Goal: Task Accomplishment & Management: Complete application form

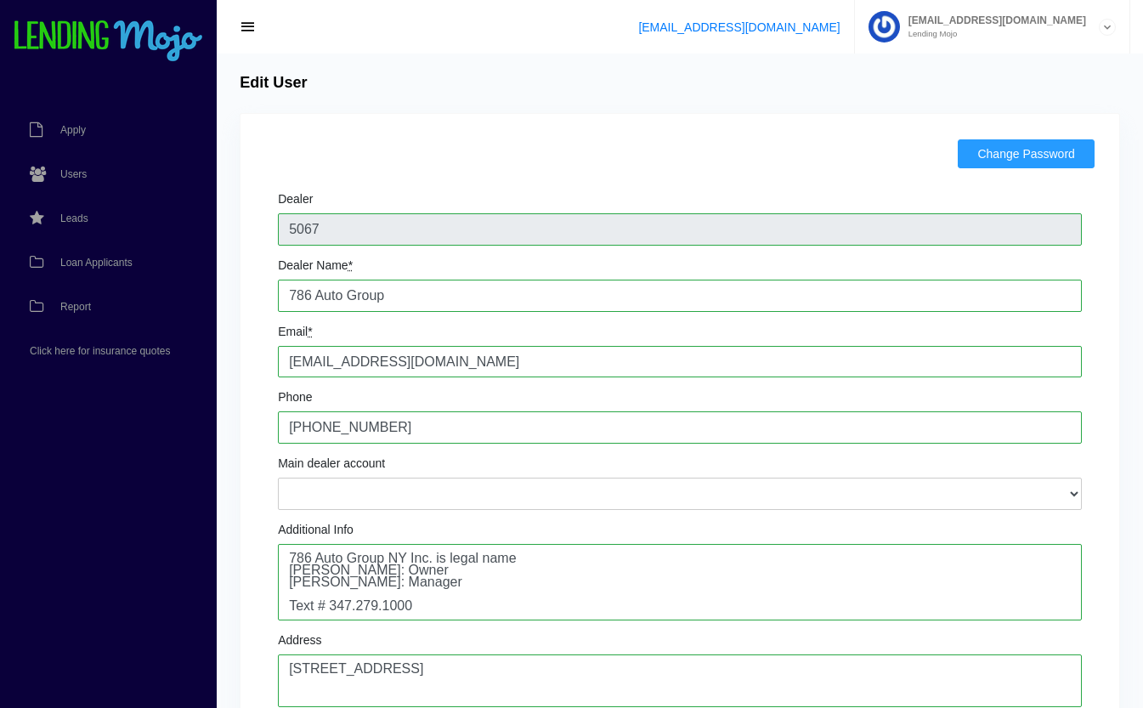
scroll to position [109, 0]
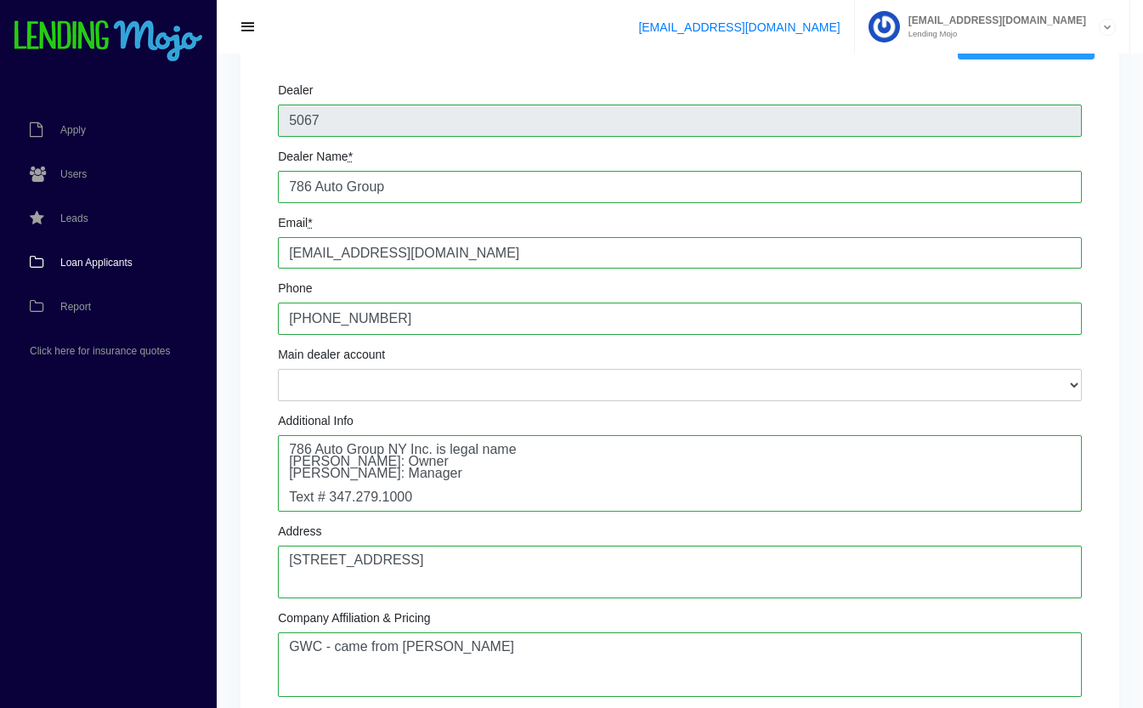
click at [88, 258] on span "Loan Applicants" at bounding box center [96, 263] width 72 height 10
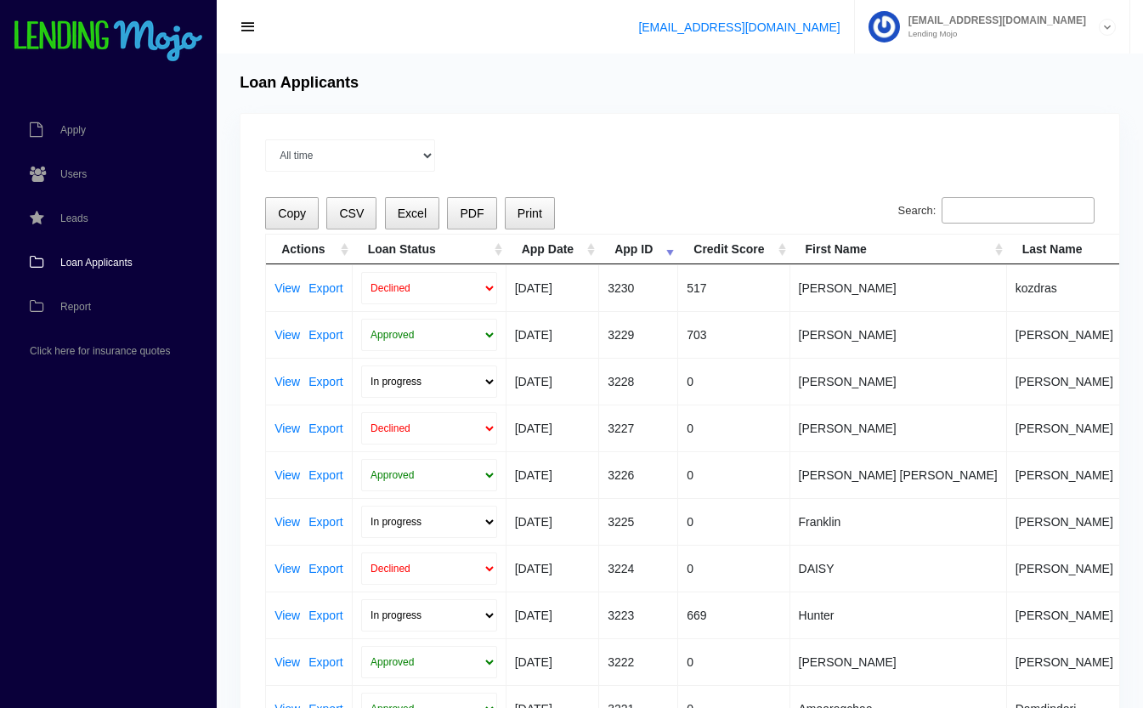
click at [988, 207] on input "Search:" at bounding box center [1018, 210] width 153 height 27
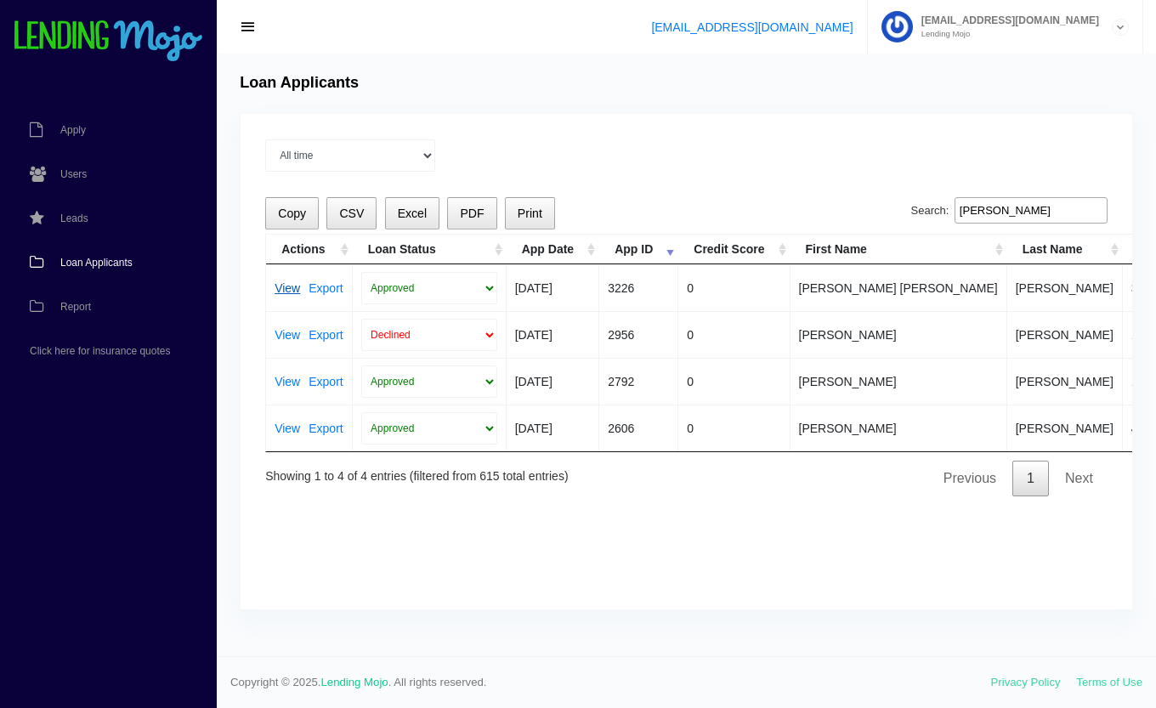
type input "ryan"
click at [281, 286] on link "View" at bounding box center [288, 288] width 26 height 12
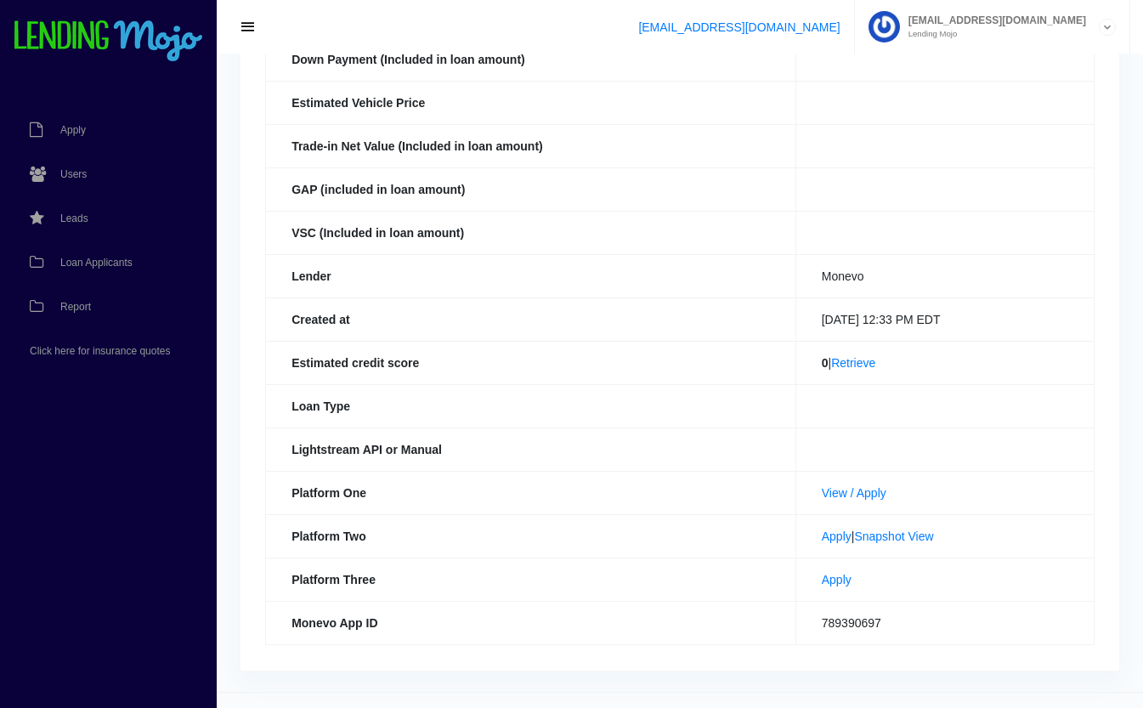
scroll to position [358, 0]
drag, startPoint x: 942, startPoint y: 536, endPoint x: 787, endPoint y: 549, distance: 155.3
click at [796, 549] on td "Apply | Snapshot View" at bounding box center [945, 535] width 298 height 43
drag, startPoint x: 787, startPoint y: 549, endPoint x: 645, endPoint y: 506, distance: 148.5
click at [645, 506] on th "Platform One" at bounding box center [531, 491] width 531 height 43
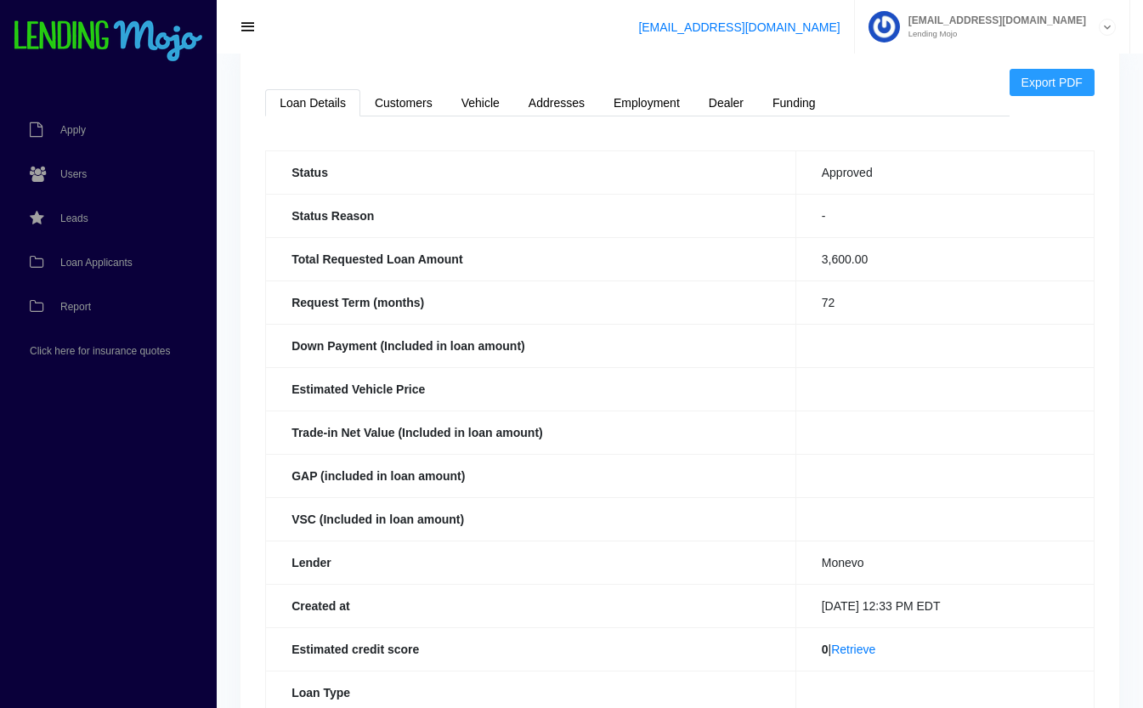
scroll to position [0, 0]
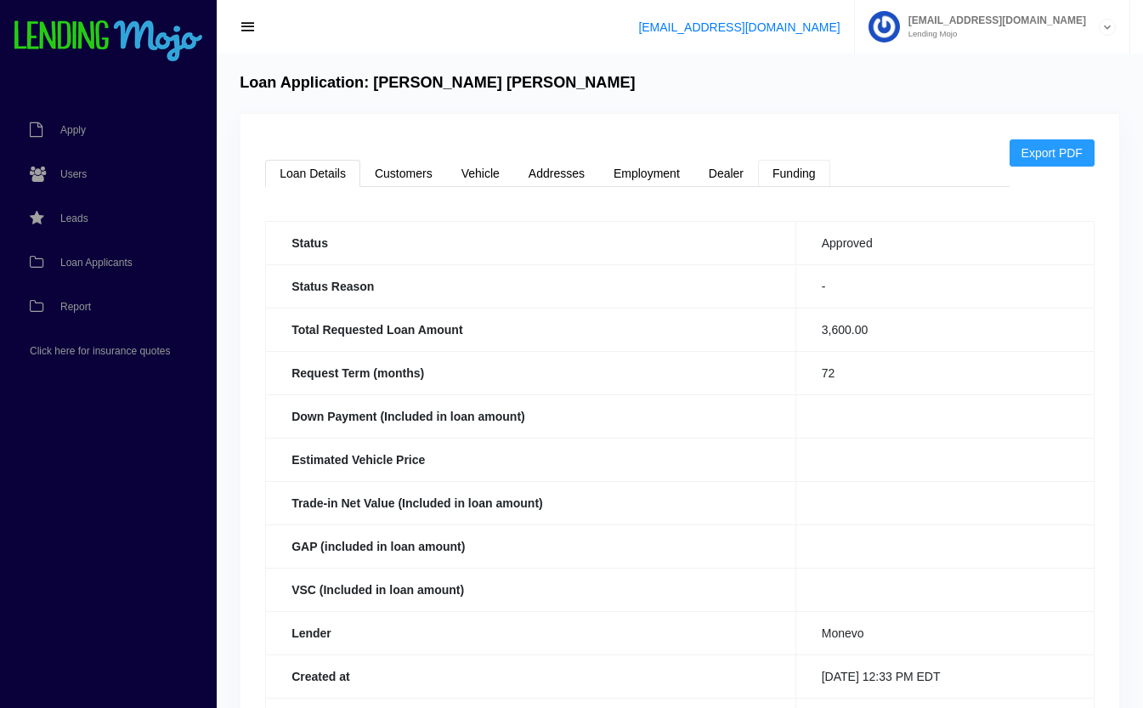
click at [801, 177] on link "Funding" at bounding box center [794, 173] width 72 height 27
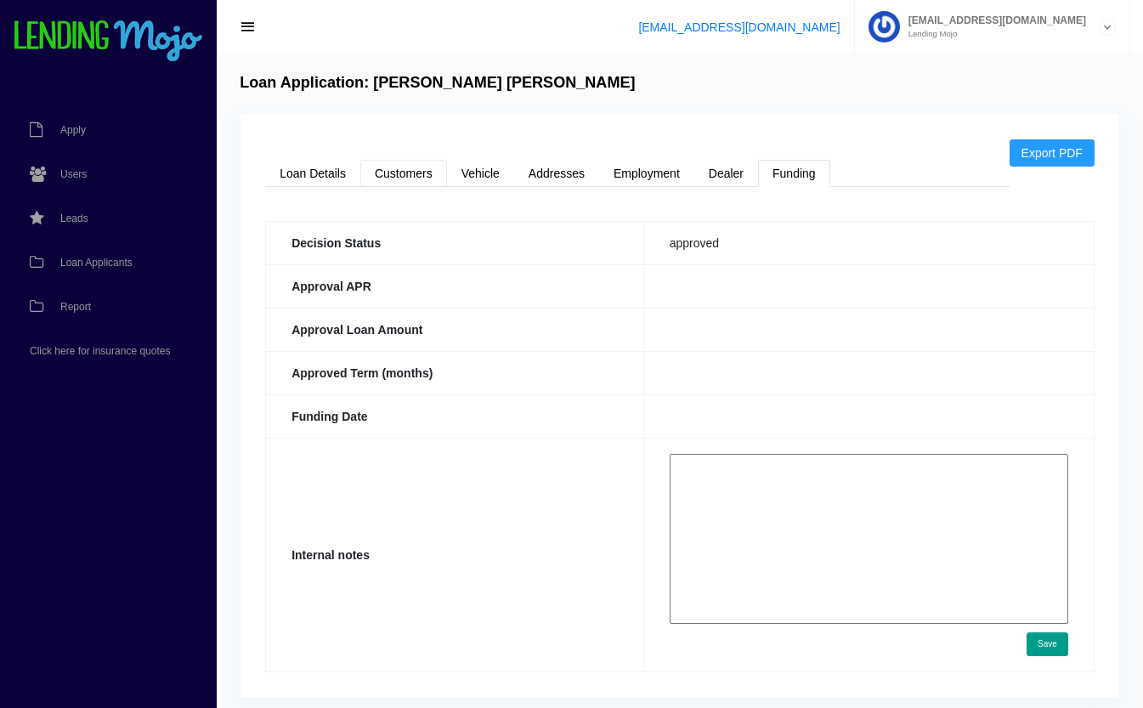
click at [396, 169] on link "Customers" at bounding box center [403, 173] width 87 height 27
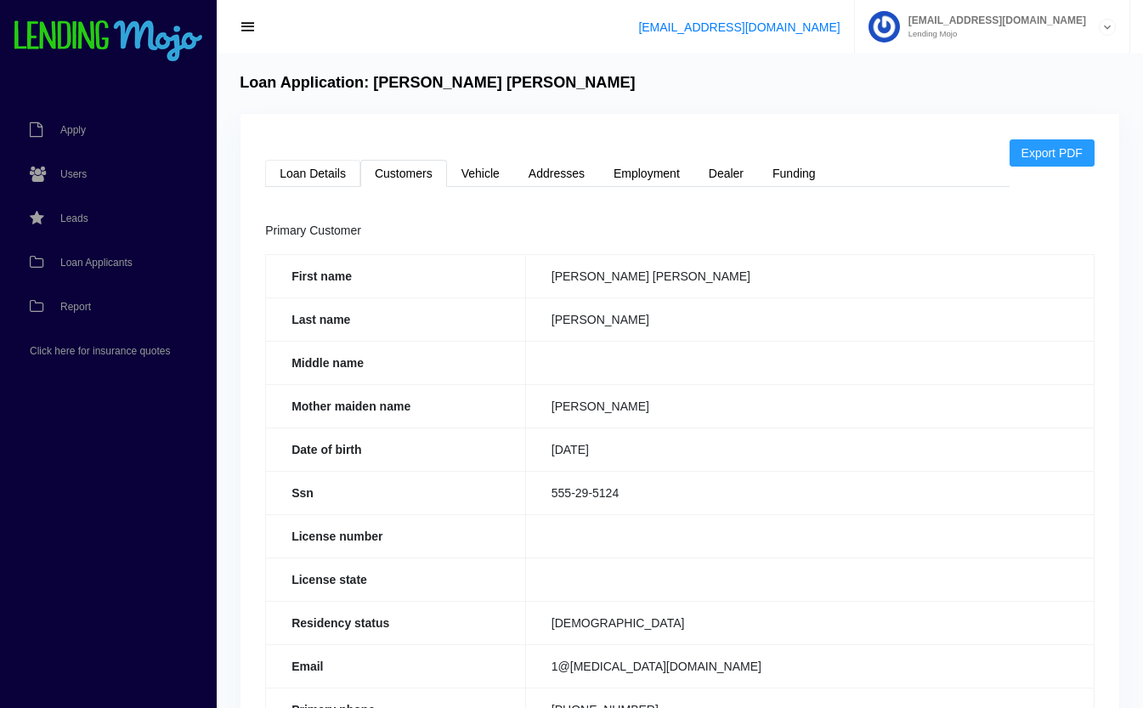
click at [315, 178] on link "Loan Details" at bounding box center [312, 173] width 95 height 27
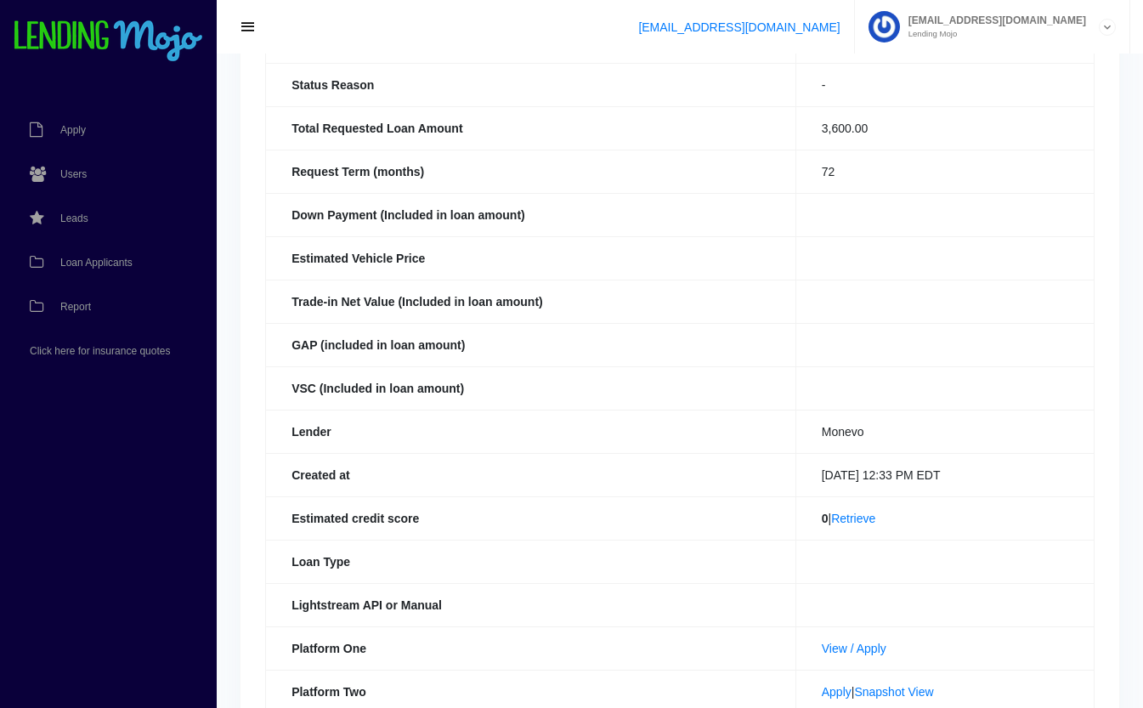
scroll to position [392, 0]
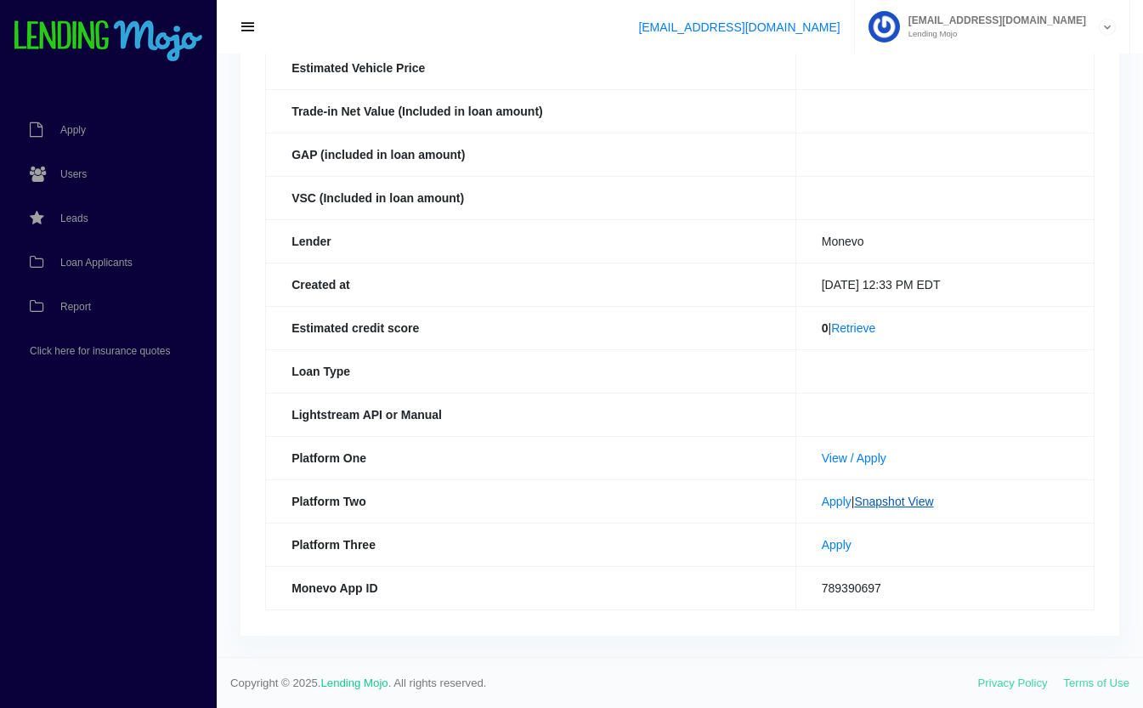
click at [917, 499] on link "Snapshot View" at bounding box center [893, 502] width 79 height 14
drag, startPoint x: 882, startPoint y: 452, endPoint x: 789, endPoint y: 465, distance: 94.4
click at [796, 465] on td "View / Apply" at bounding box center [945, 457] width 298 height 43
copy link "View / Apply"
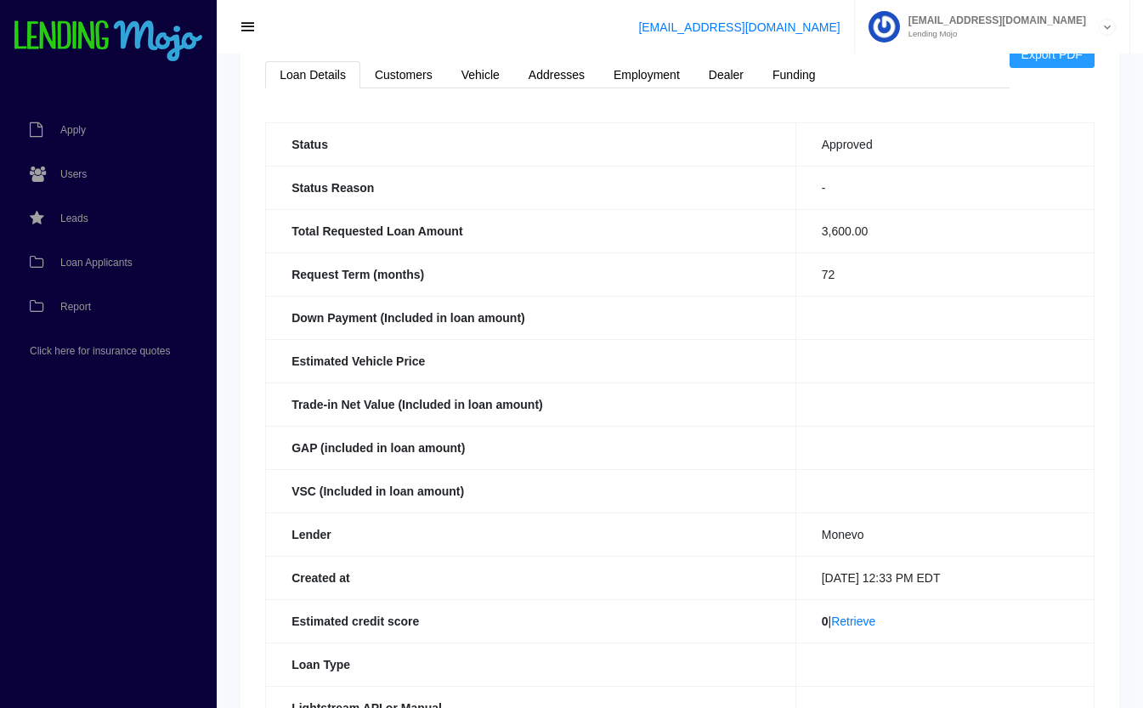
scroll to position [0, 0]
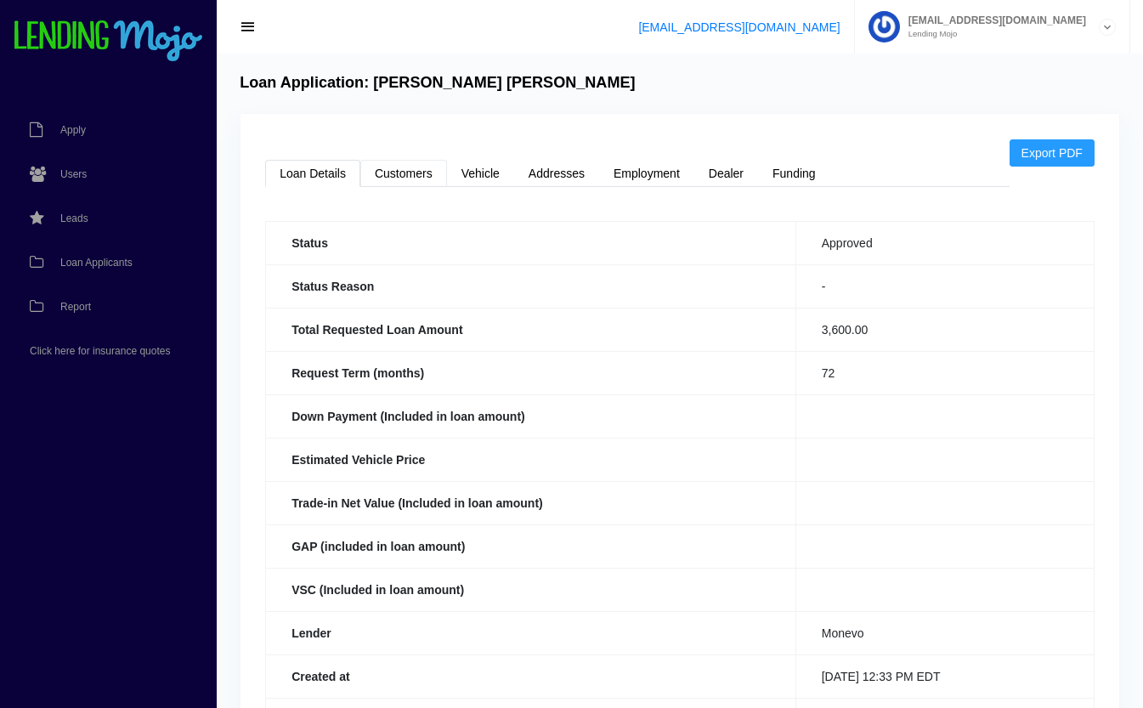
click at [410, 176] on link "Customers" at bounding box center [403, 173] width 87 height 27
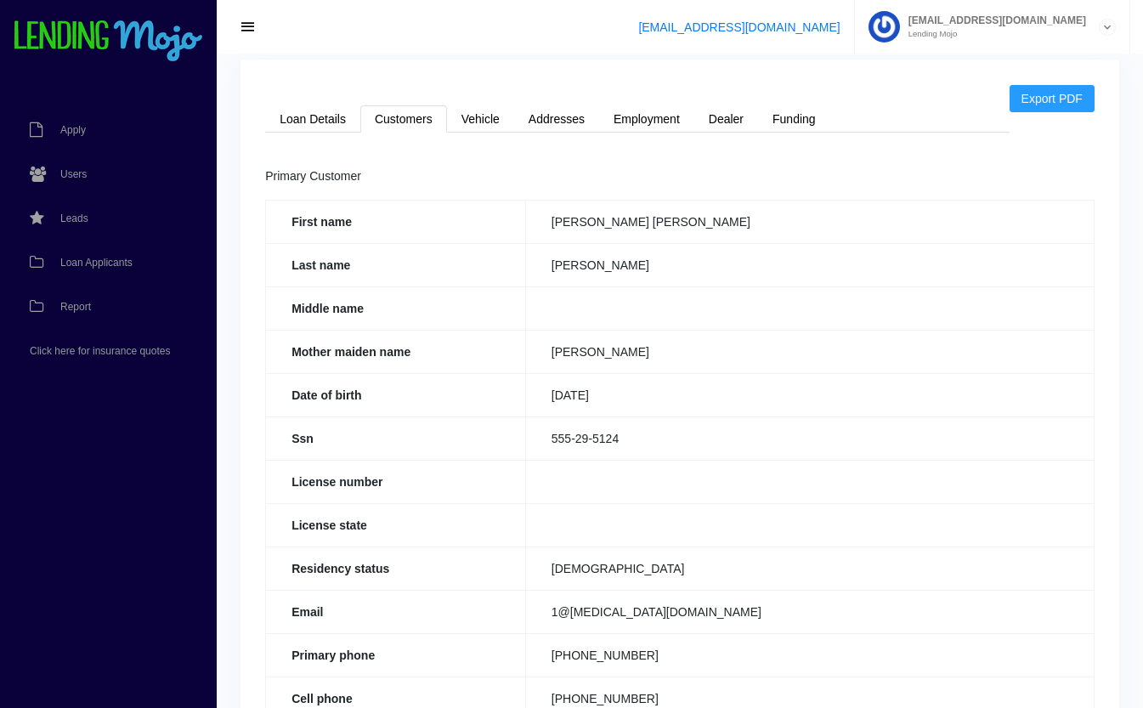
scroll to position [355, 0]
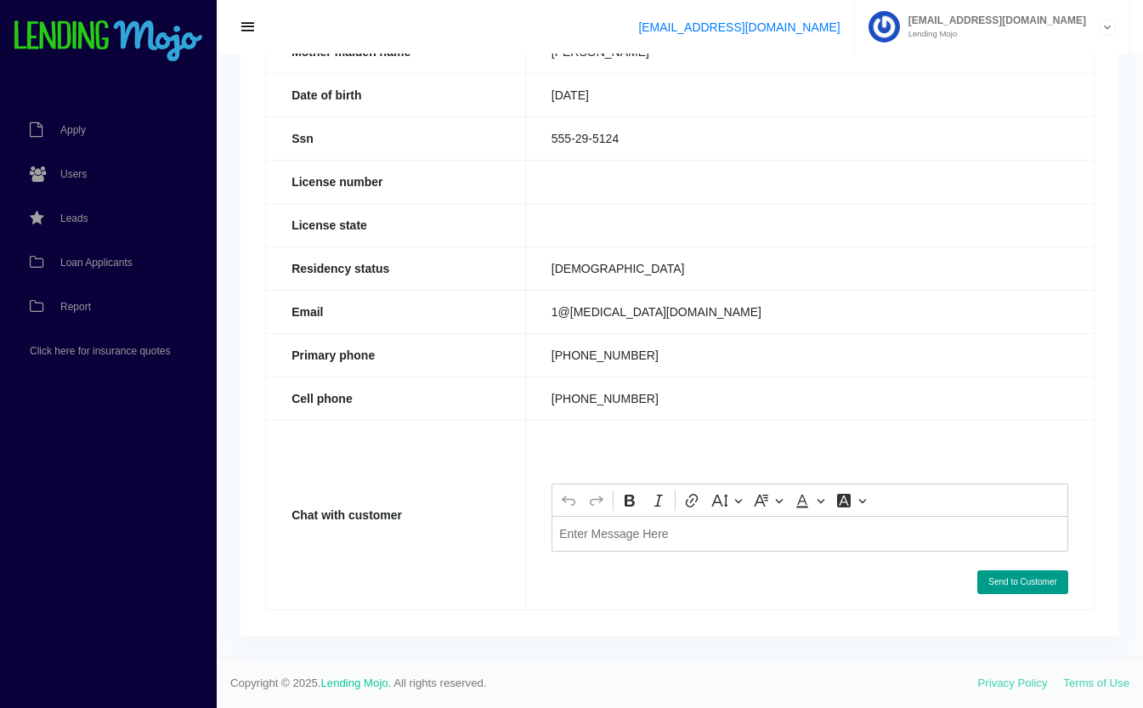
click at [628, 539] on p "Editor editing area: main. Press Alt+0 for help." at bounding box center [809, 534] width 501 height 12
click at [1031, 582] on button "Send to Customer" at bounding box center [1023, 582] width 91 height 24
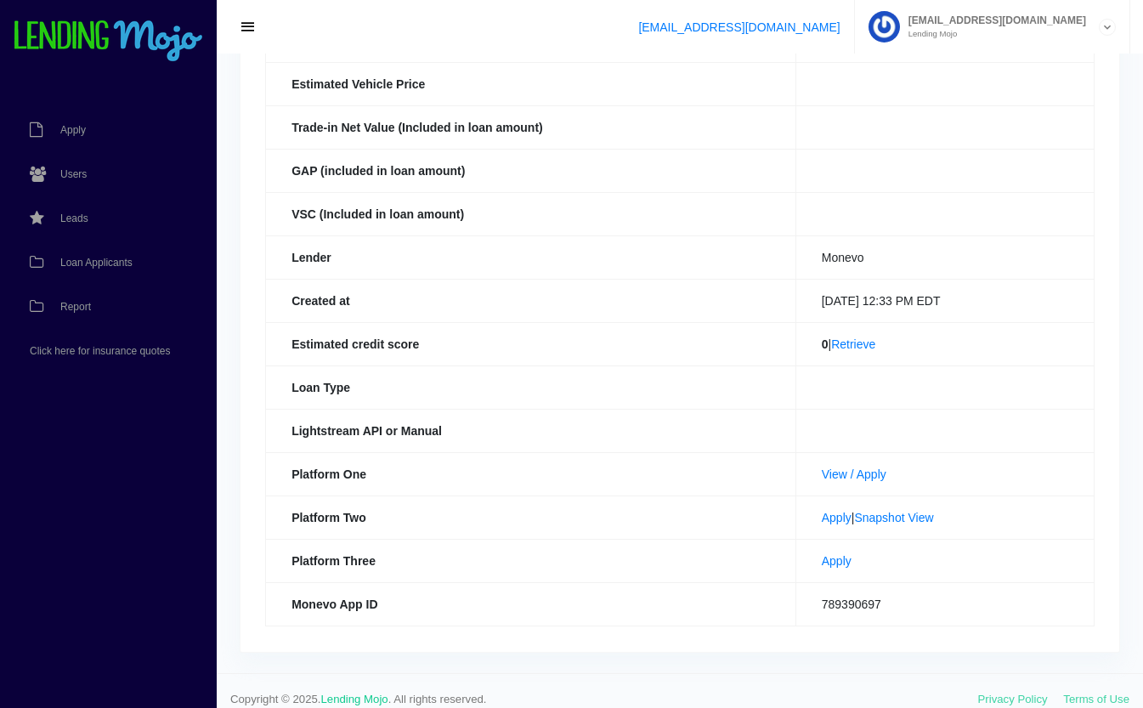
scroll to position [437, 0]
click at [834, 469] on link "View / Apply" at bounding box center [854, 474] width 65 height 14
